Goal: Find specific page/section: Find specific page/section

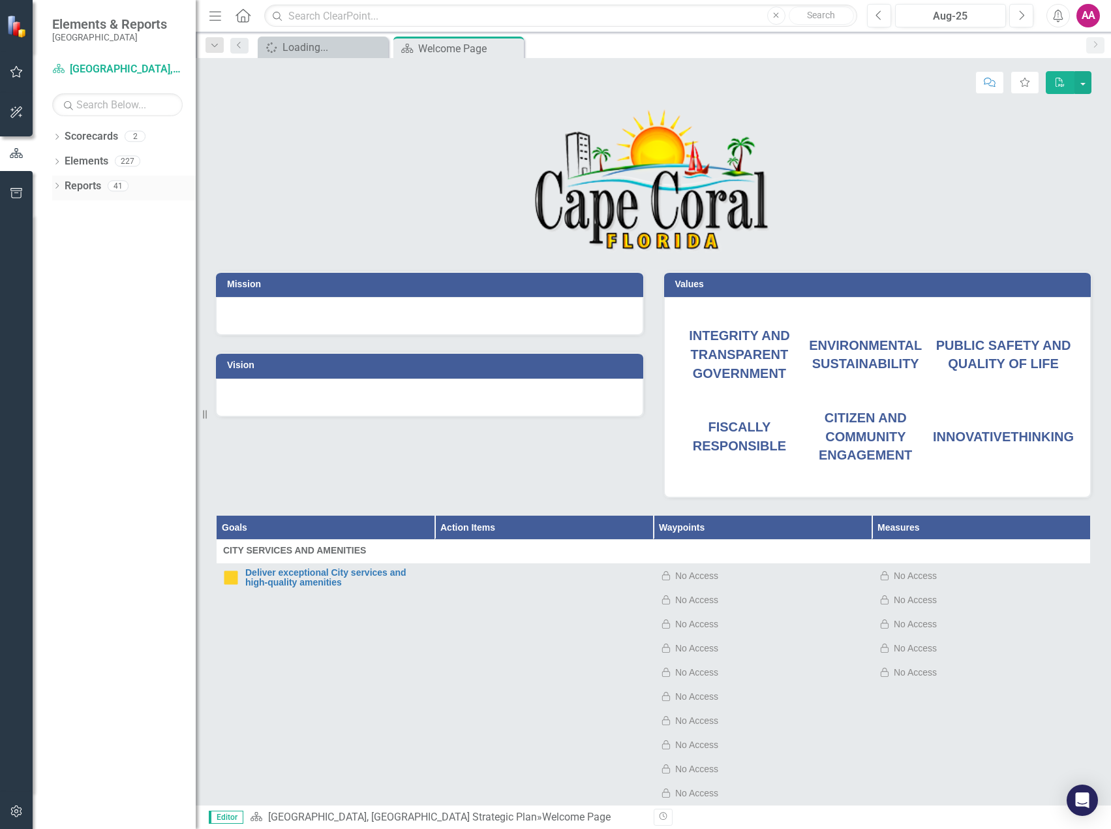
click at [91, 190] on link "Reports" at bounding box center [83, 186] width 37 height 15
click at [93, 161] on link "Elements" at bounding box center [87, 161] width 44 height 15
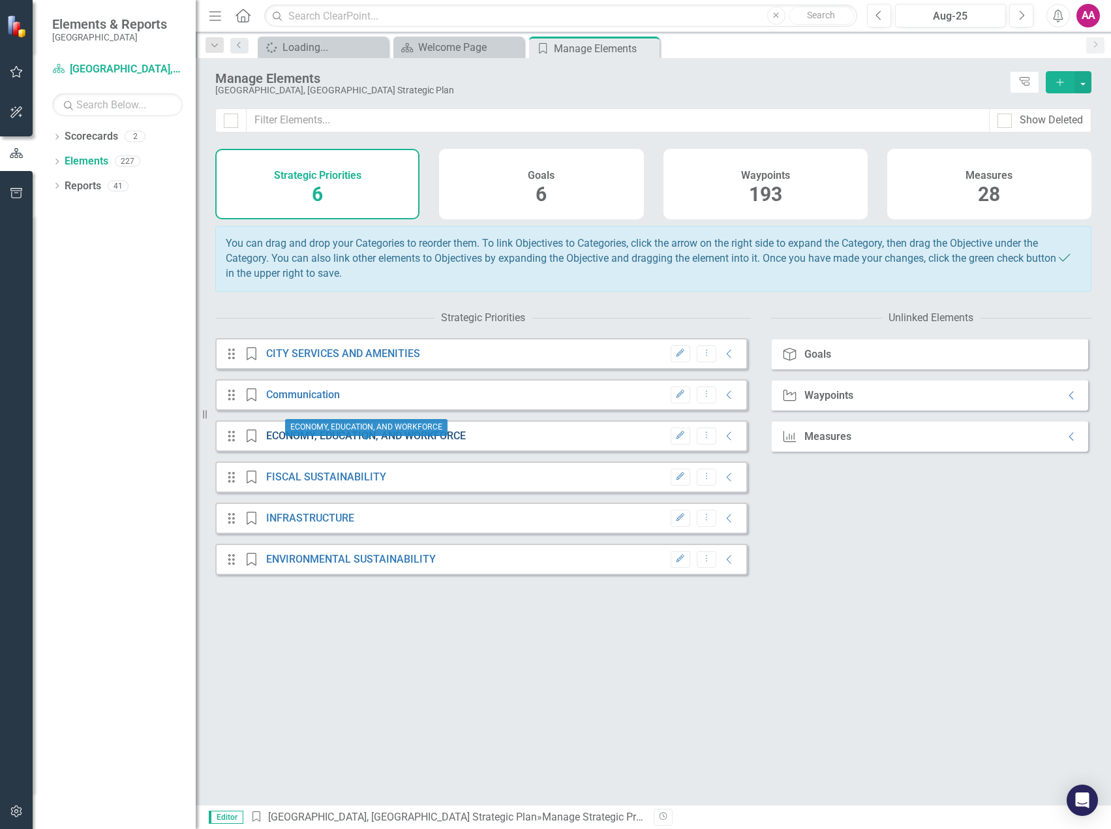
click at [298, 441] on link "ECONOMY, EDUCATION, AND WORKFORCE" at bounding box center [366, 435] width 200 height 12
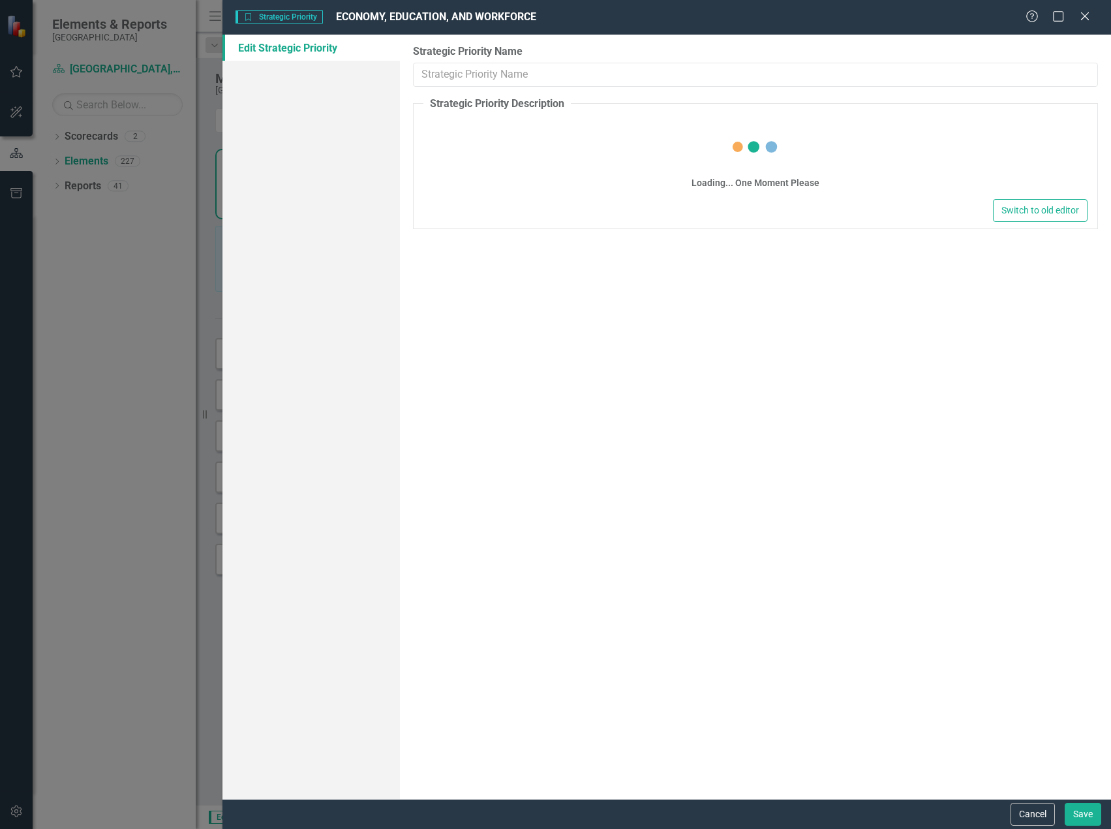
type input "ECONOMY, EDUCATION, AND WORKFORCE"
type textarea "<p>Create a community of prosperous residents, thriving neighborhoods, and succ…"
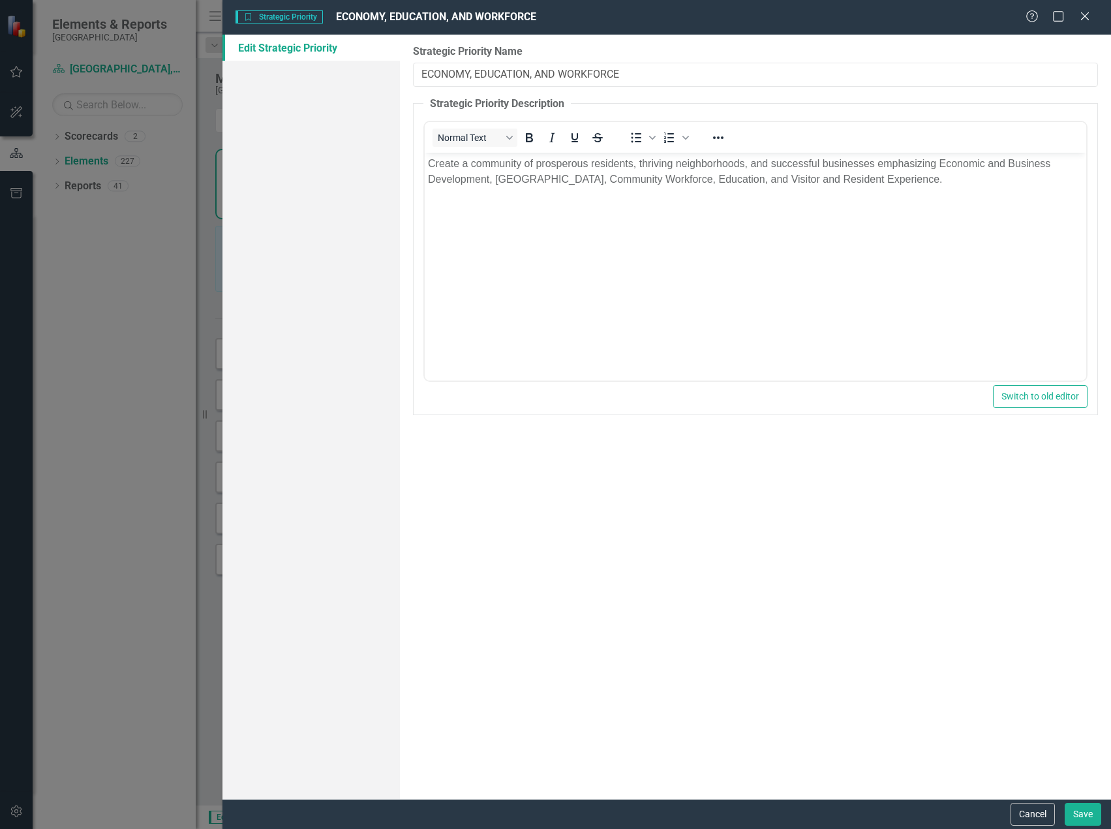
click at [109, 403] on div "Strategic Priority Strategic Priority ECONOMY, EDUCATION, AND WORKFORCE Help Ma…" at bounding box center [555, 414] width 1111 height 829
click at [1087, 10] on icon "Close" at bounding box center [1085, 16] width 16 height 12
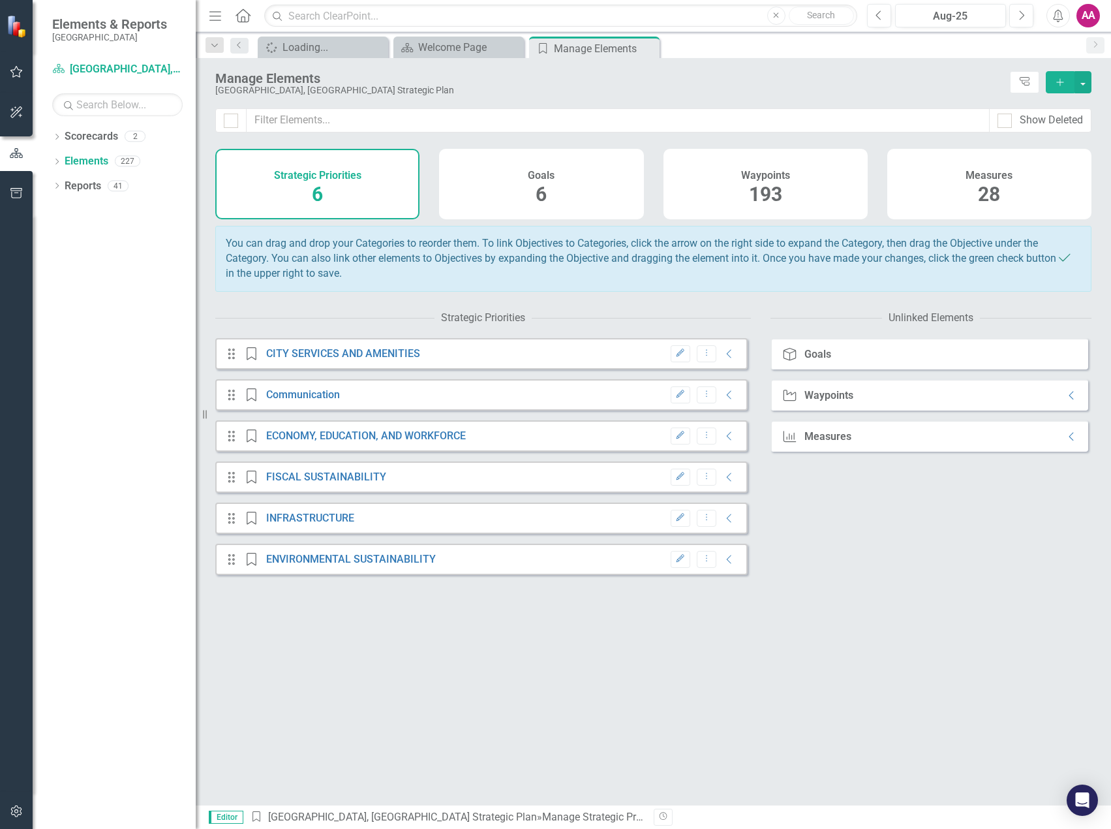
click at [778, 187] on span "193" at bounding box center [765, 194] width 33 height 23
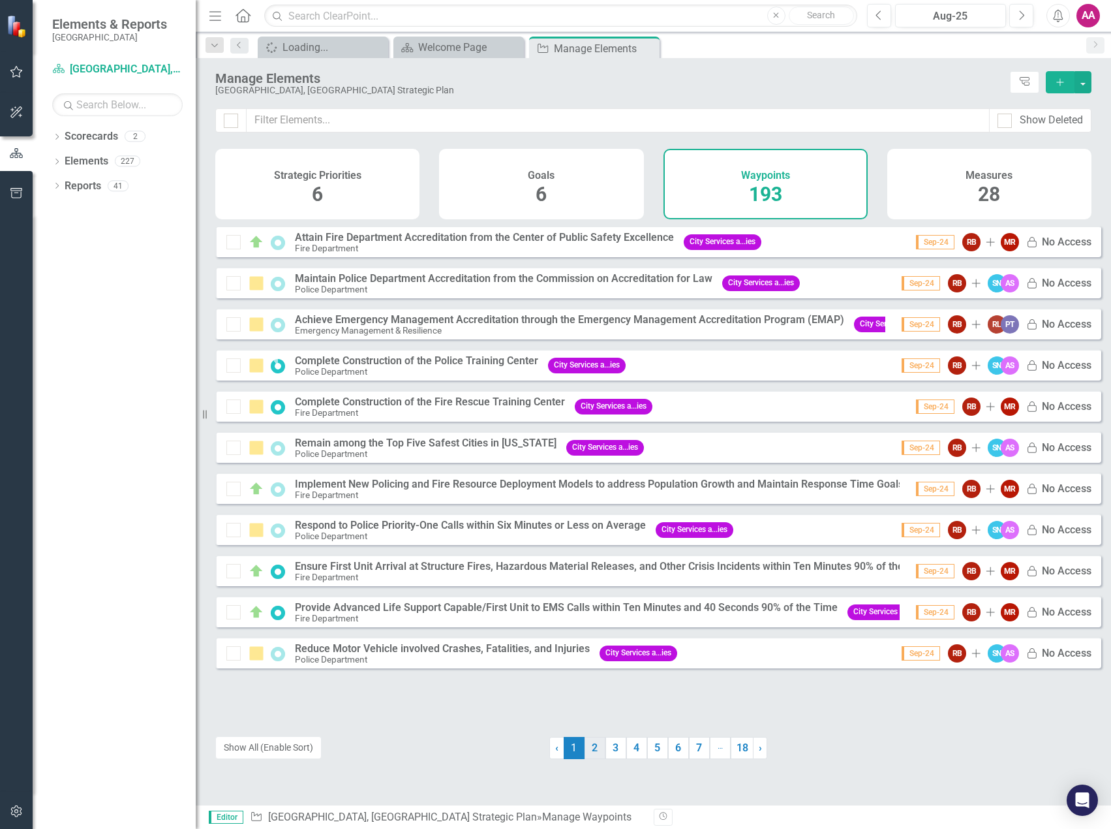
click at [593, 748] on link "2" at bounding box center [595, 748] width 21 height 22
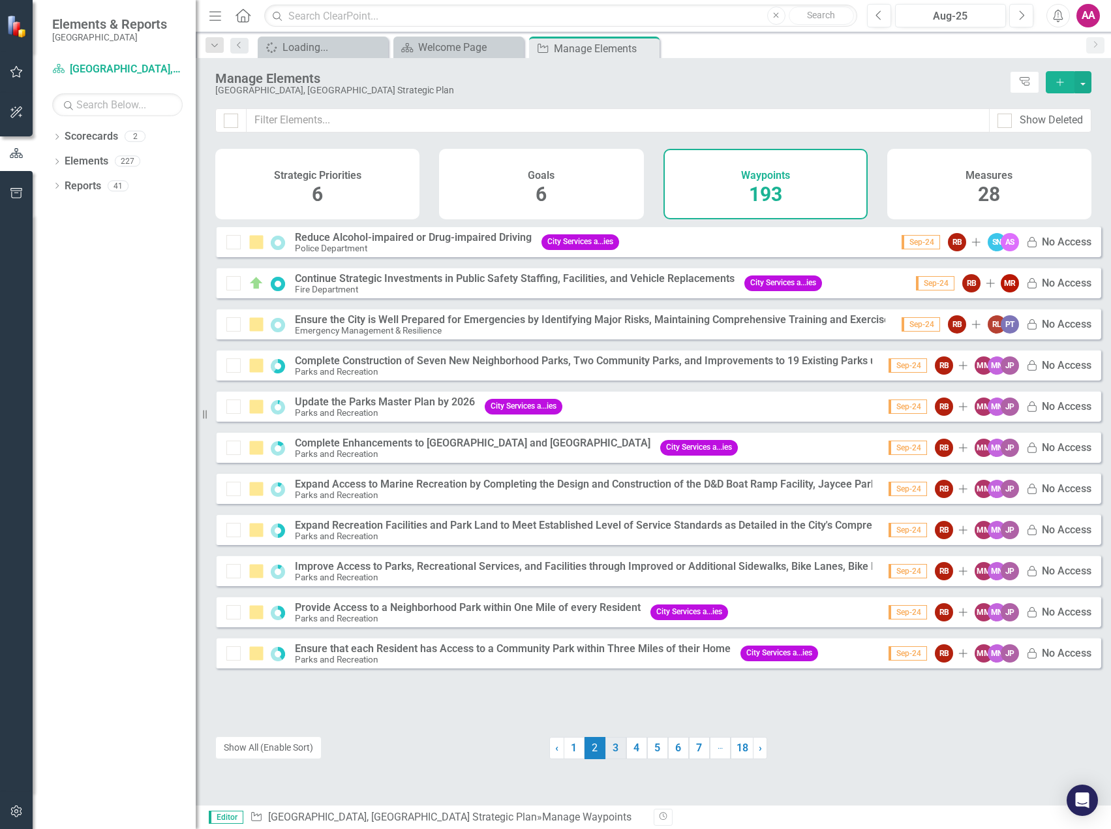
click at [609, 748] on link "3" at bounding box center [616, 748] width 21 height 22
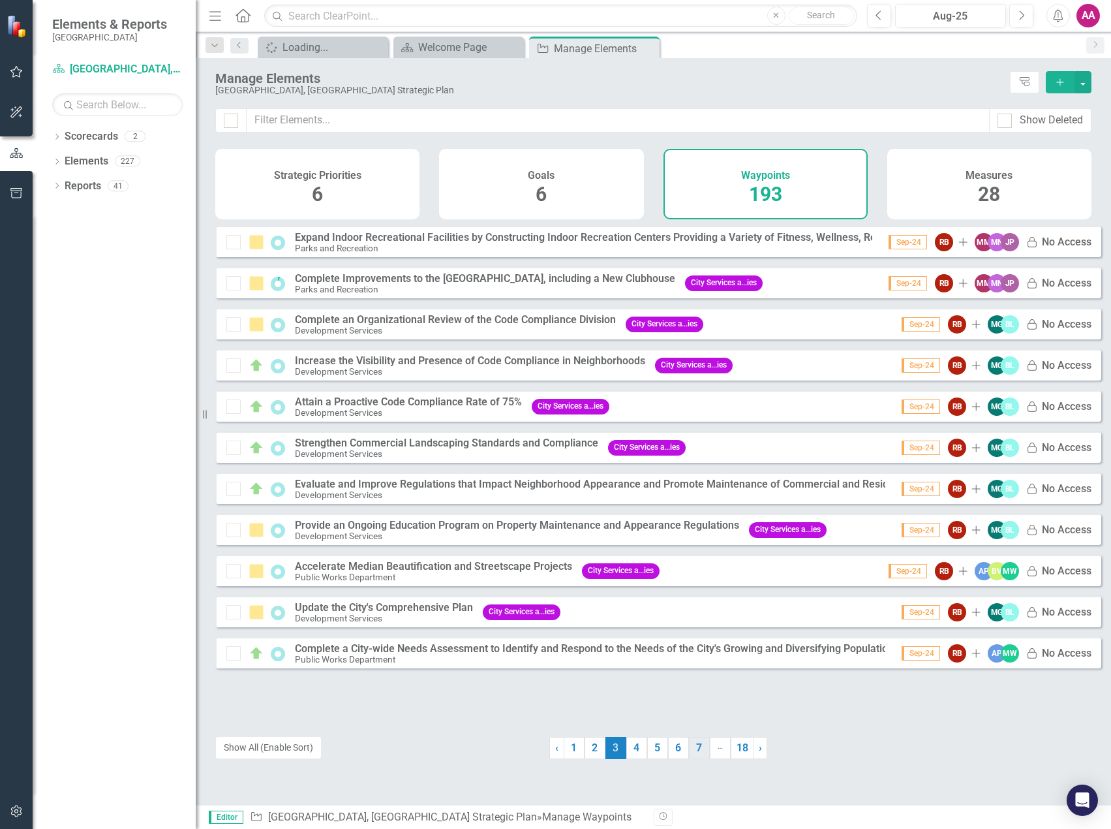
click at [695, 757] on link "7" at bounding box center [699, 748] width 21 height 22
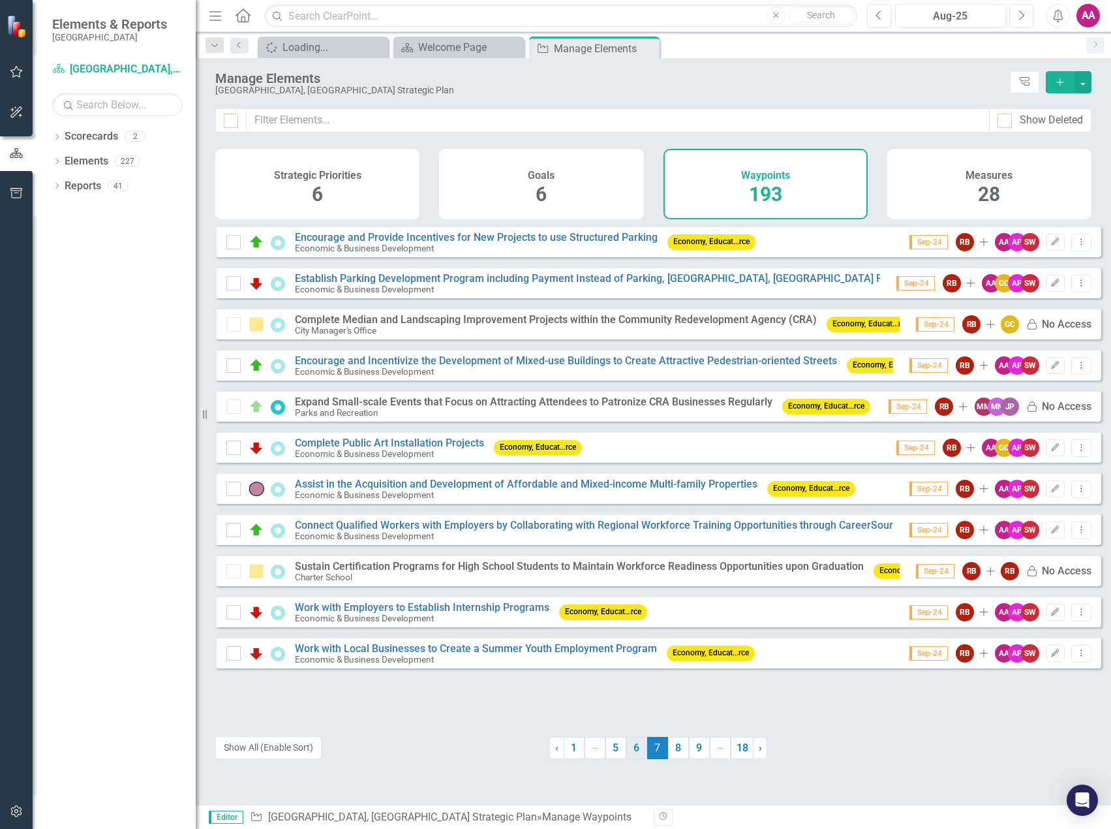
click at [638, 752] on link "6" at bounding box center [636, 748] width 21 height 22
